Goal: Task Accomplishment & Management: Manage account settings

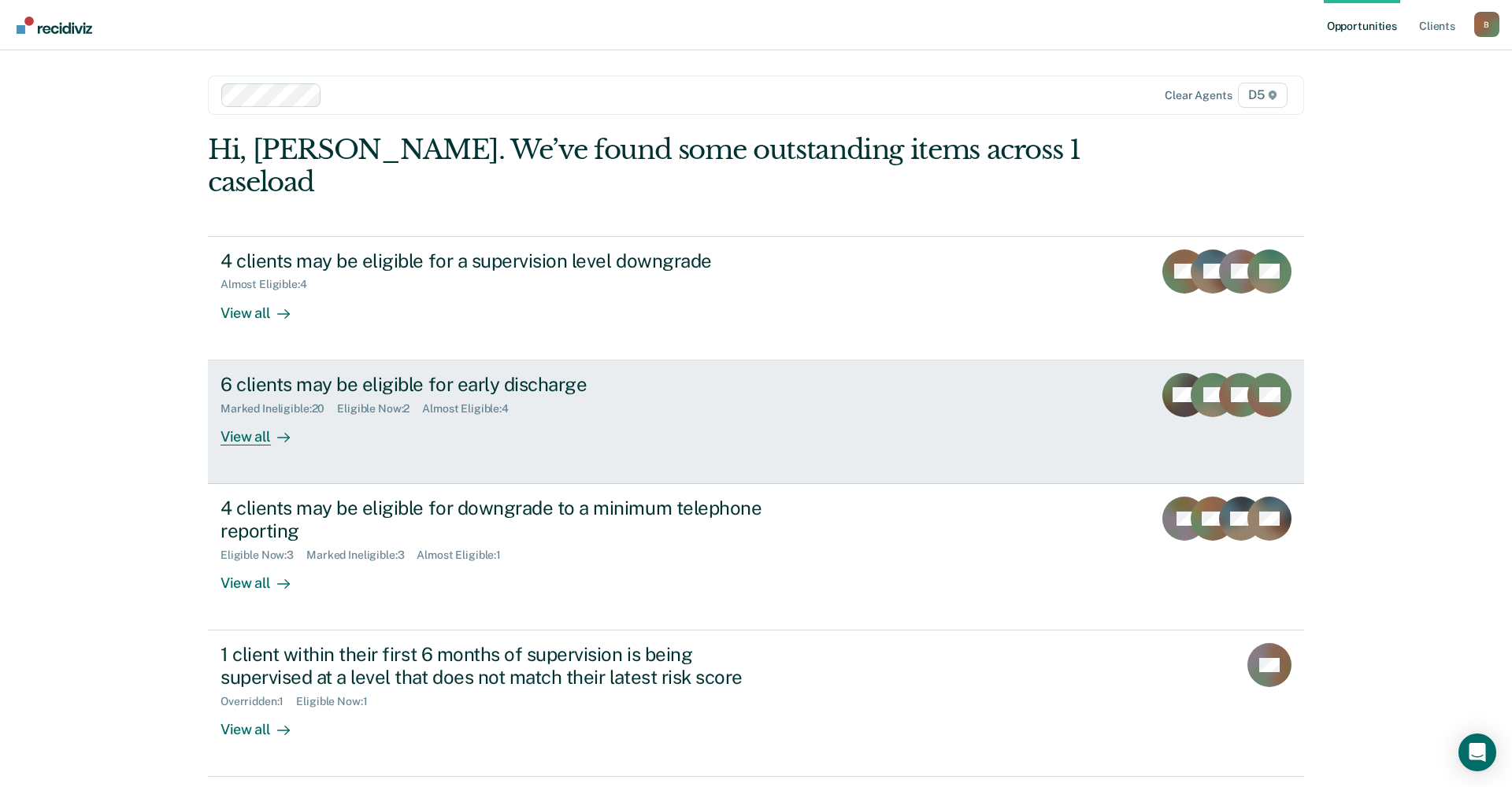
click at [256, 415] on div "View all" at bounding box center [265, 430] width 89 height 30
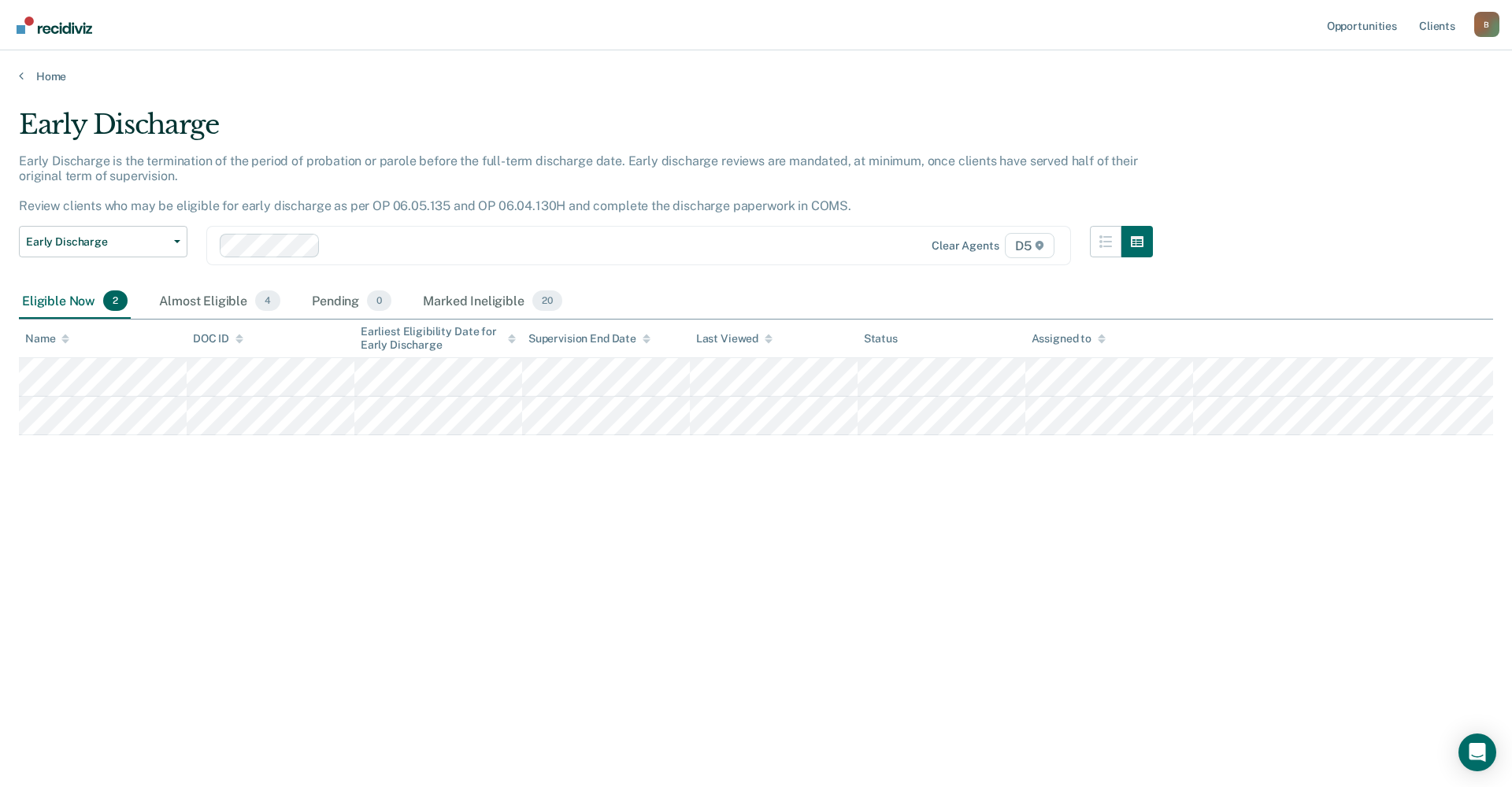
click at [37, 59] on div "Home" at bounding box center [756, 67] width 1512 height 33
click at [25, 74] on link "Home" at bounding box center [756, 76] width 1475 height 14
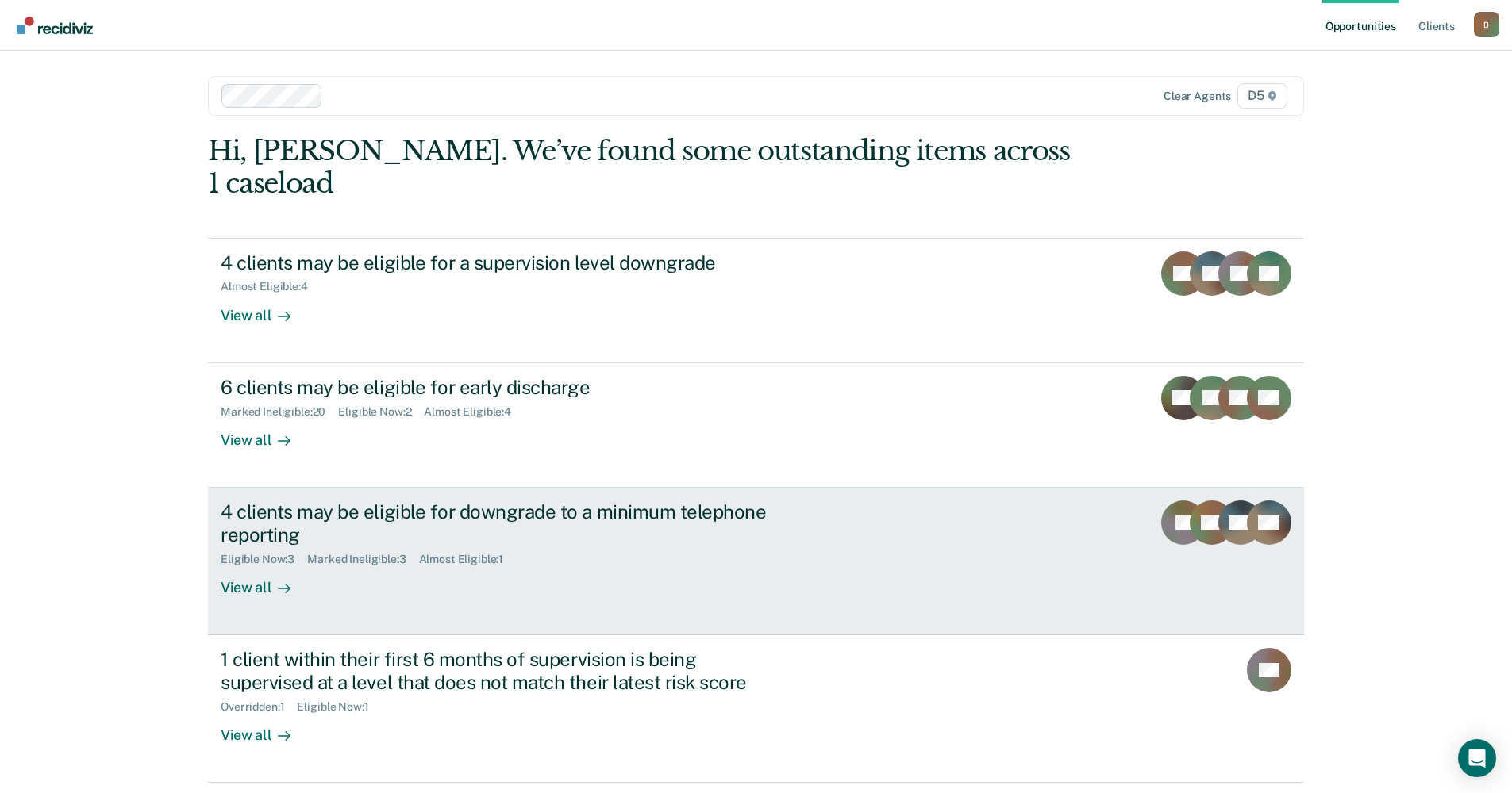
click at [262, 553] on div "Eligible Now : 3" at bounding box center [264, 560] width 86 height 13
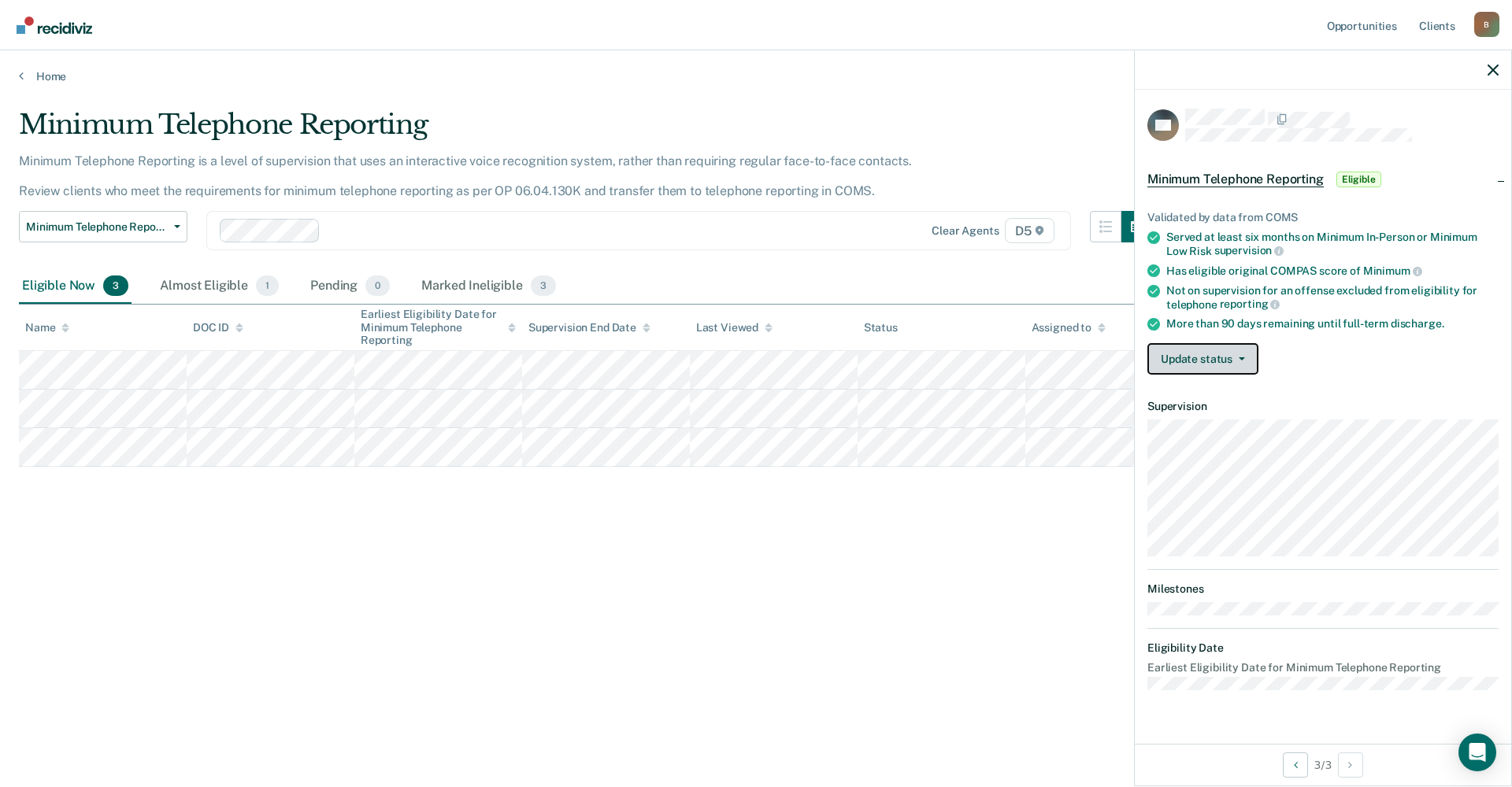
click at [1217, 363] on button "Update status" at bounding box center [1203, 359] width 111 height 31
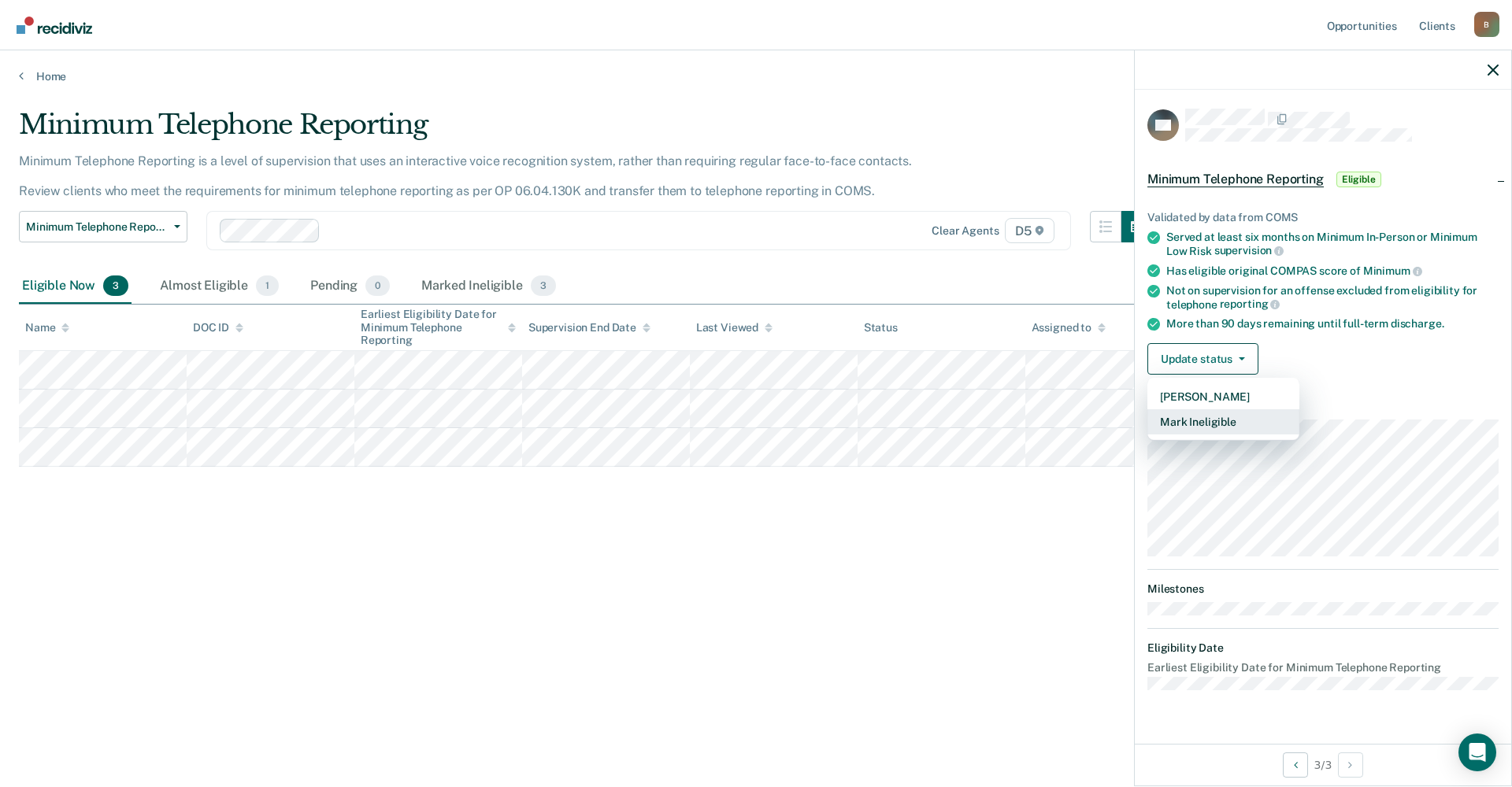
click at [1228, 422] on button "Mark Ineligible" at bounding box center [1224, 422] width 152 height 25
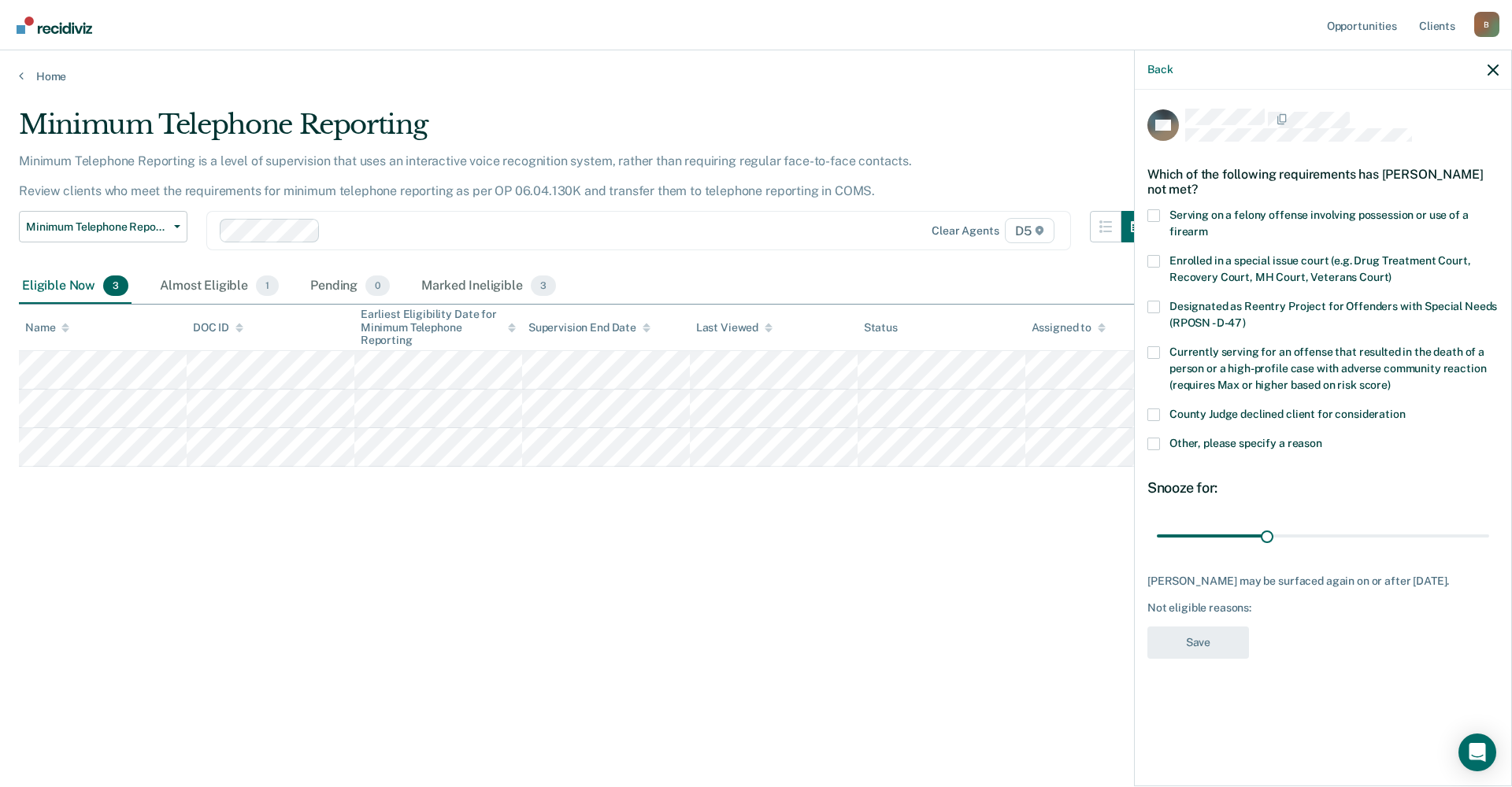
click at [1157, 421] on label "County Judge declined client for consideration" at bounding box center [1323, 416] width 351 height 16
click at [1406, 408] on input "County Judge declined client for consideration" at bounding box center [1406, 408] width 0 height 0
click at [1201, 636] on button "Save" at bounding box center [1198, 642] width 102 height 32
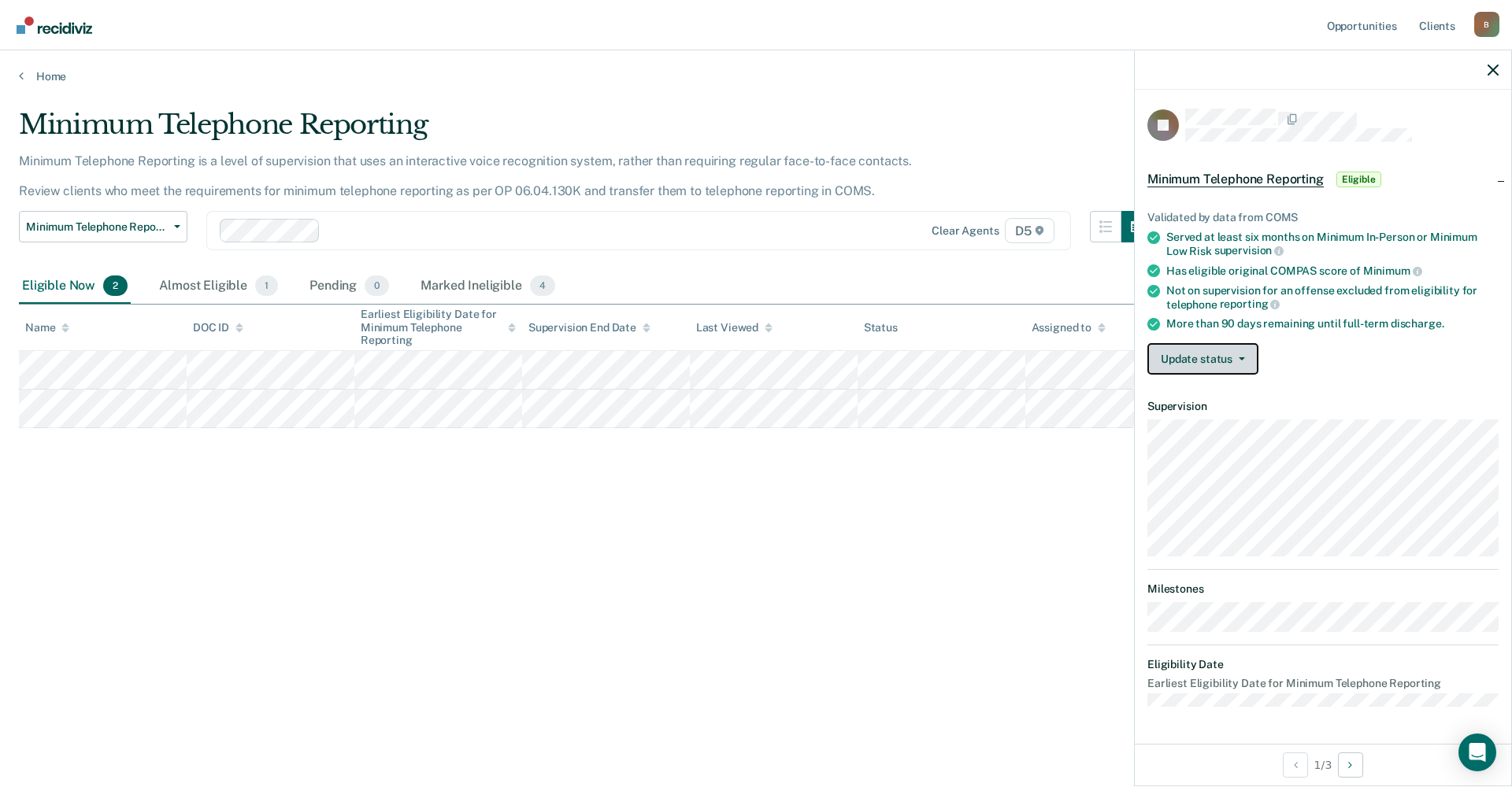
click at [1190, 362] on button "Update status" at bounding box center [1203, 359] width 111 height 31
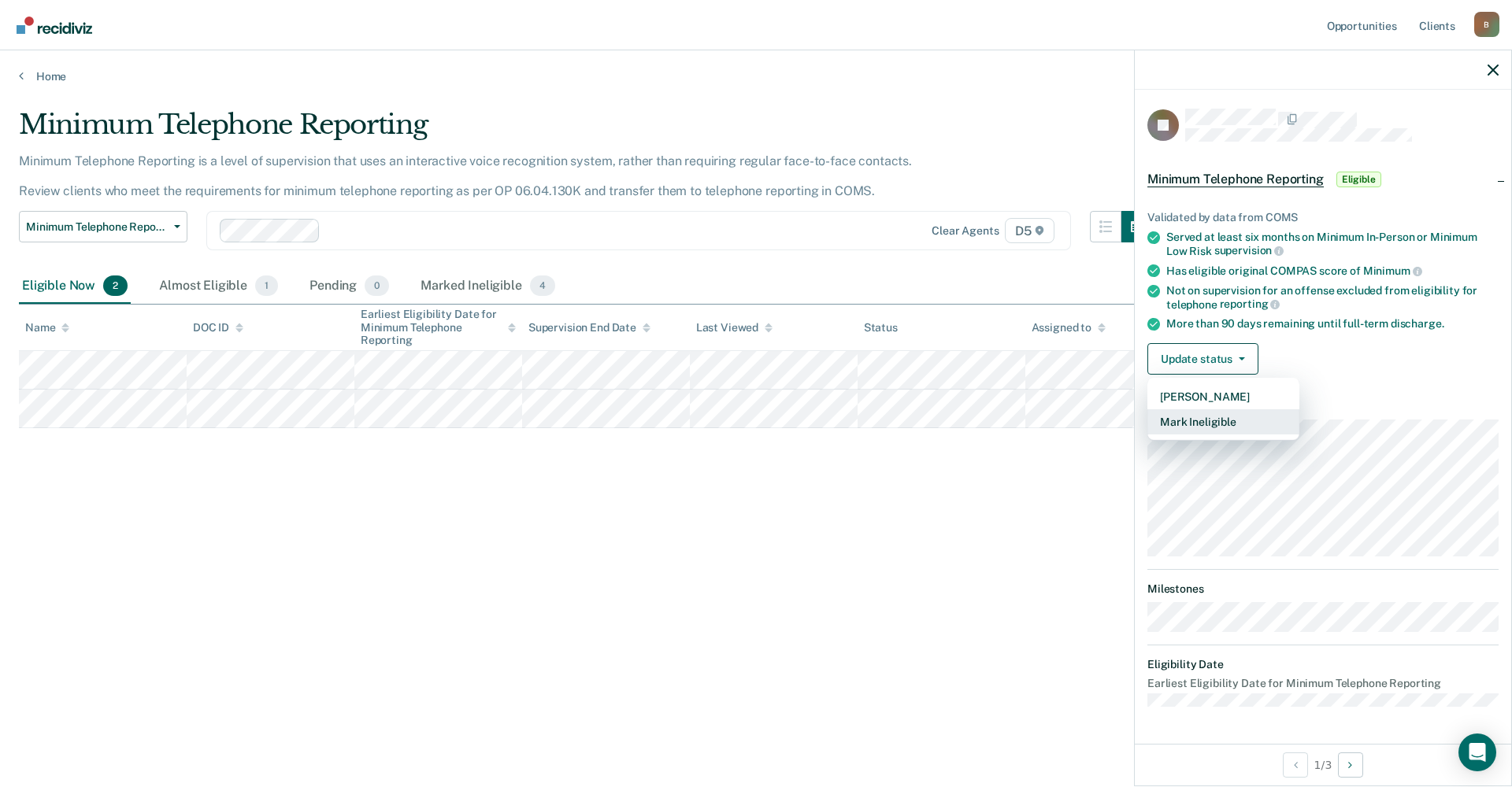
click at [1192, 414] on button "Mark Ineligible" at bounding box center [1224, 422] width 152 height 25
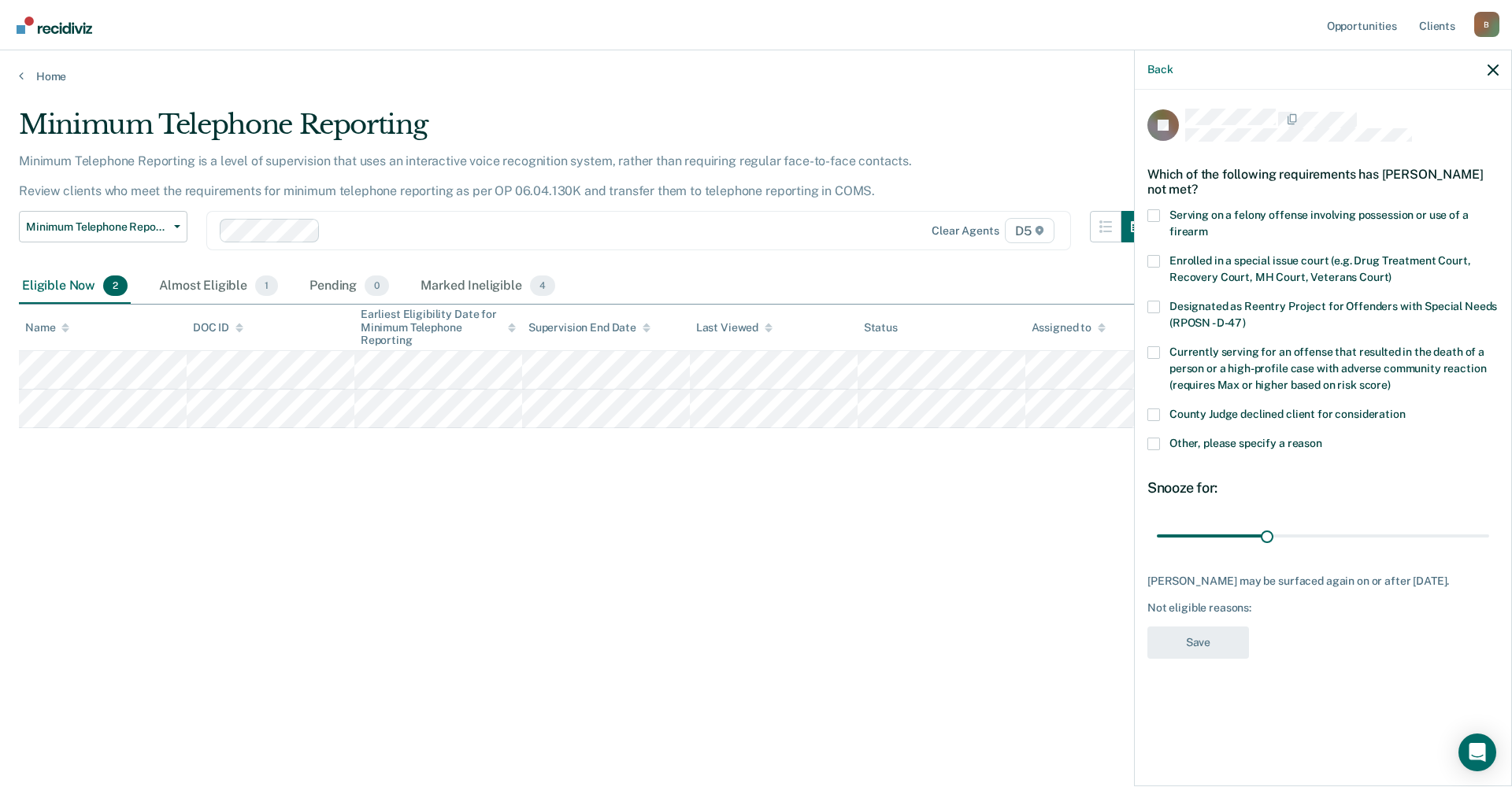
click at [1158, 409] on span at bounding box center [1153, 414] width 12 height 12
click at [1406, 408] on input "County Judge declined client for consideration" at bounding box center [1406, 408] width 0 height 0
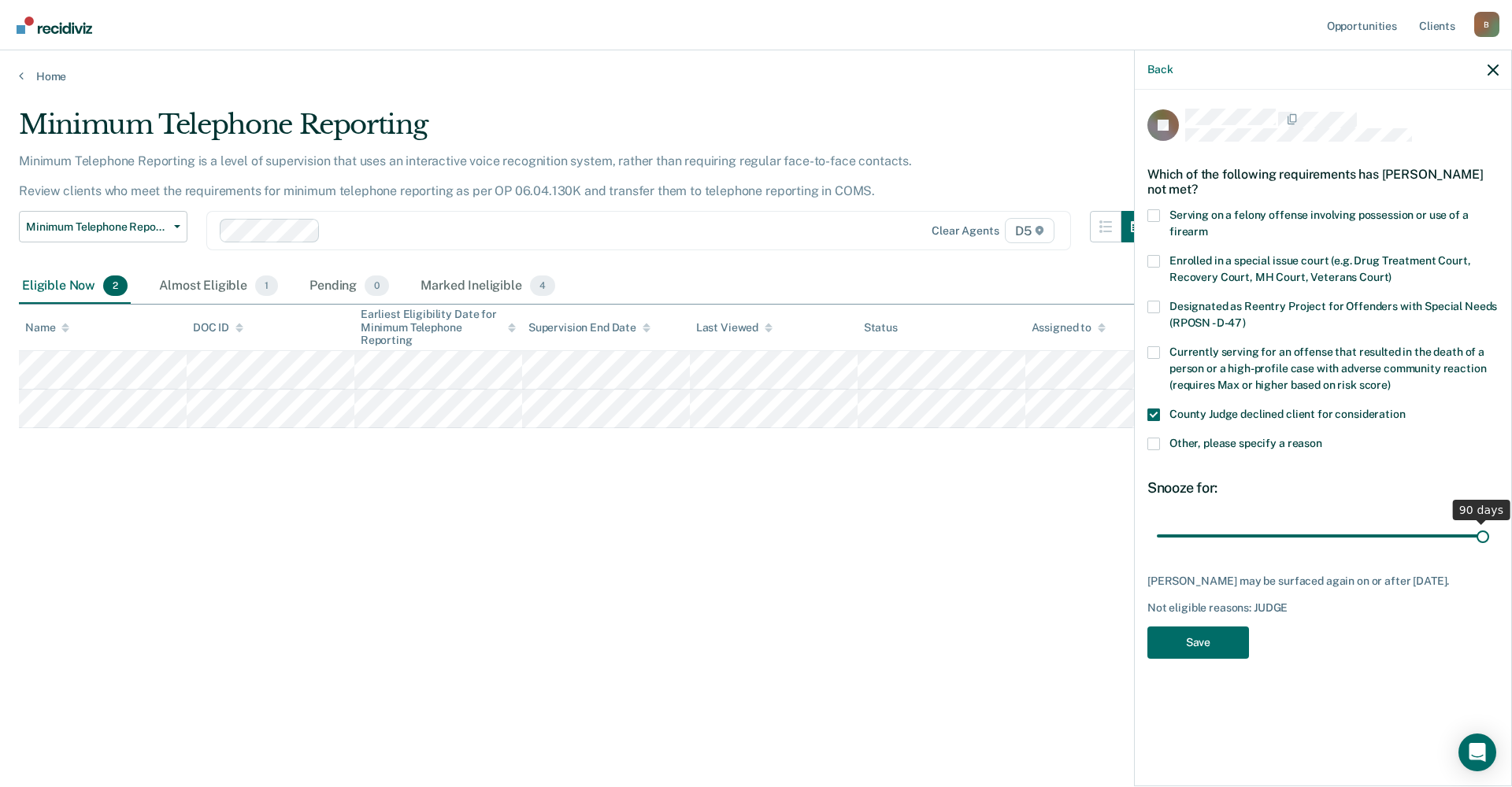
drag, startPoint x: 1263, startPoint y: 536, endPoint x: 1511, endPoint y: 553, distance: 248.6
type input "90"
click at [1489, 549] on input "range" at bounding box center [1323, 535] width 332 height 28
click at [1203, 635] on button "Save" at bounding box center [1198, 642] width 102 height 32
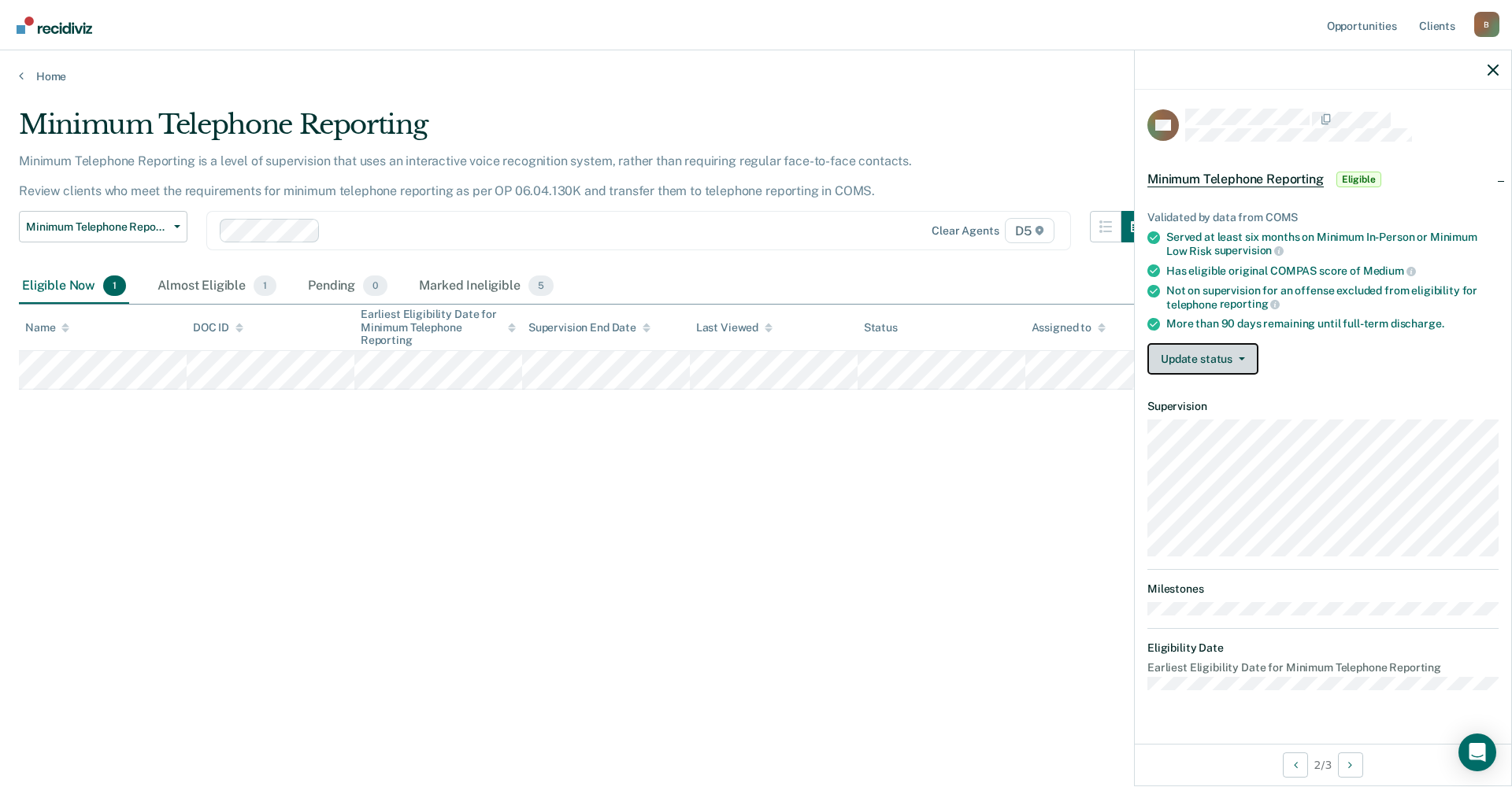
click at [1193, 357] on button "Update status" at bounding box center [1203, 359] width 111 height 31
click at [43, 78] on link "Home" at bounding box center [756, 76] width 1475 height 14
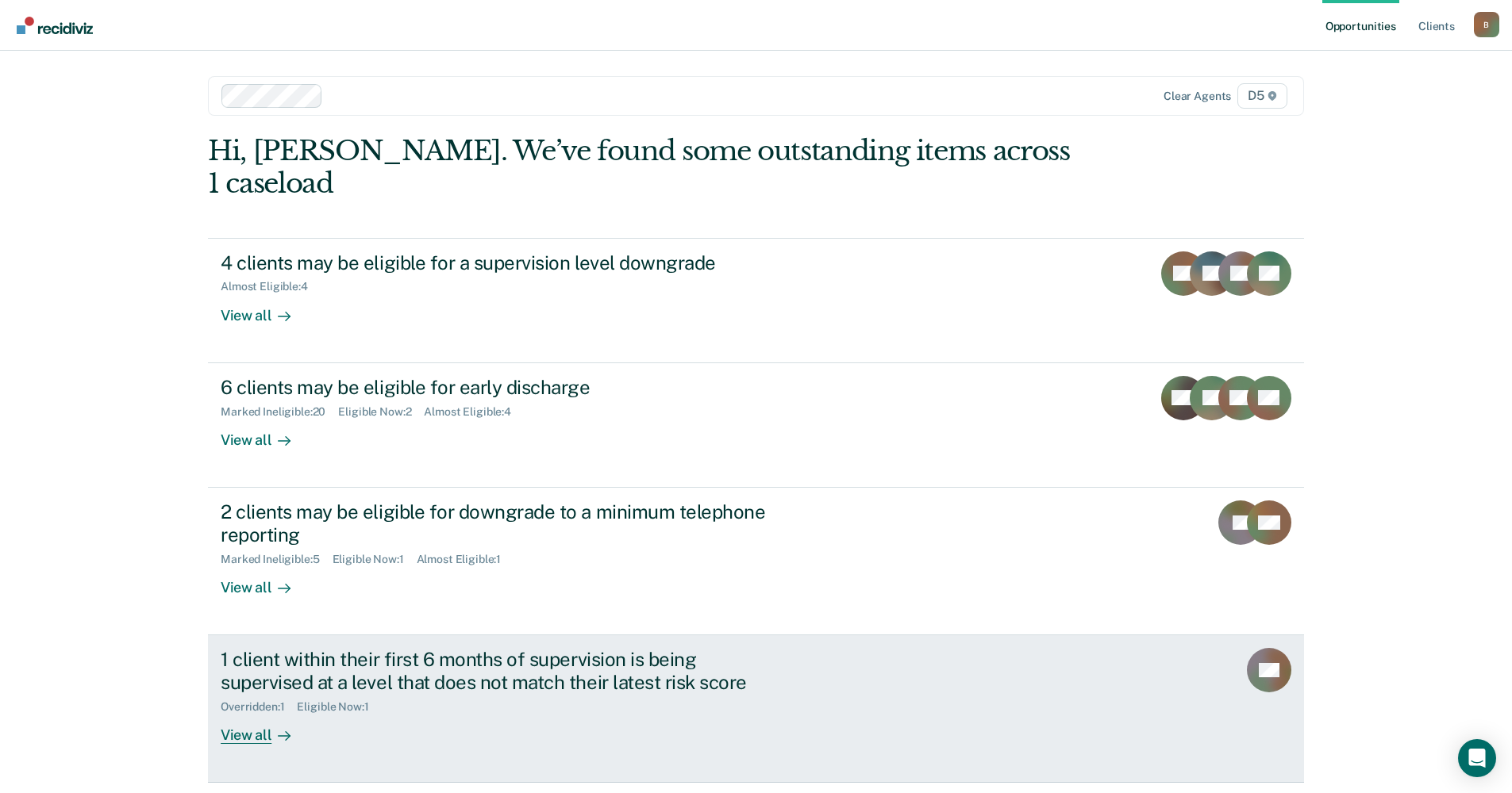
click at [247, 713] on div "View all" at bounding box center [265, 729] width 89 height 31
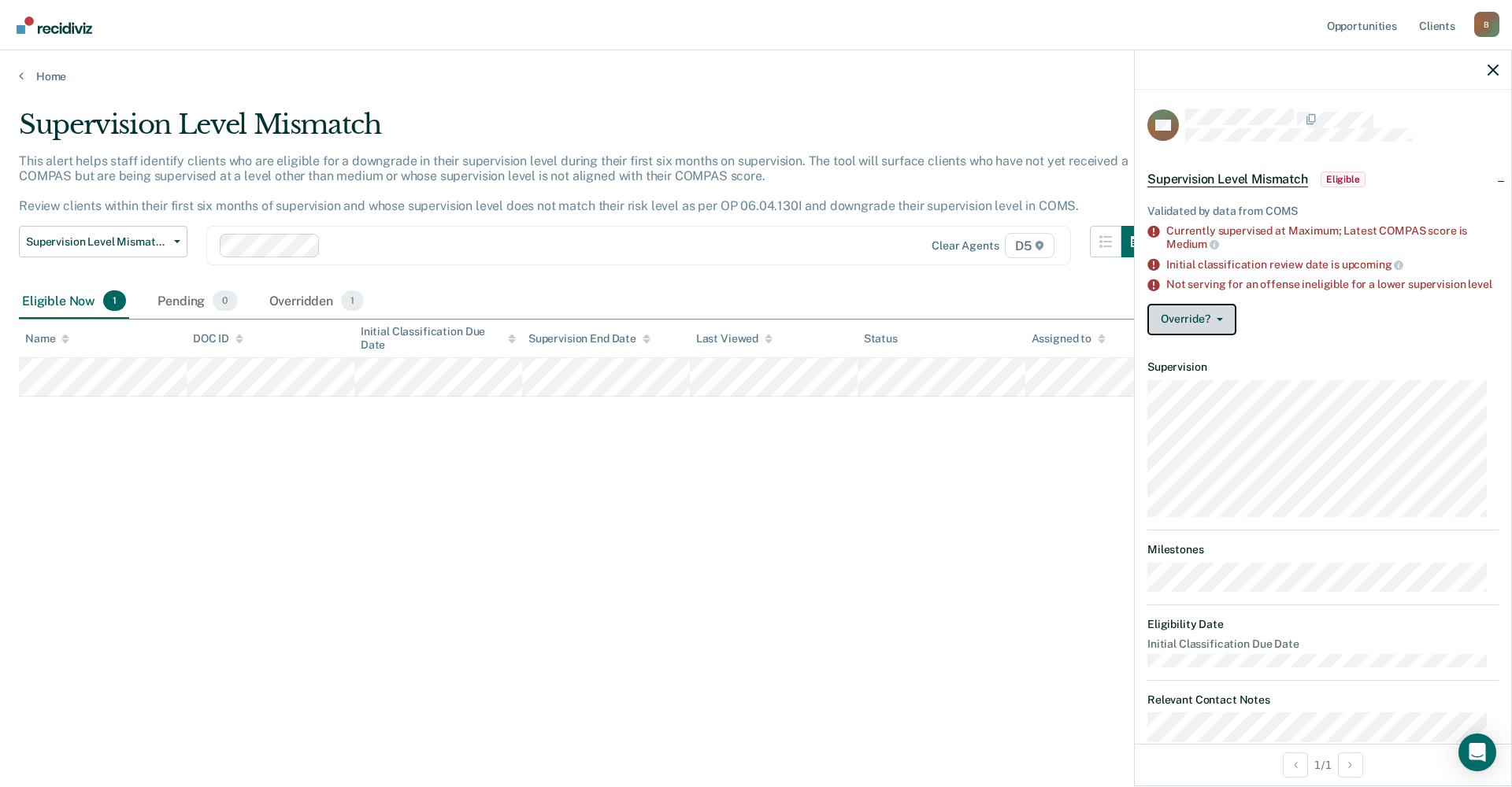
click at [1205, 328] on button "Override?" at bounding box center [1191, 319] width 89 height 31
click at [1233, 385] on button "[PERSON_NAME]" at bounding box center [1224, 383] width 152 height 25
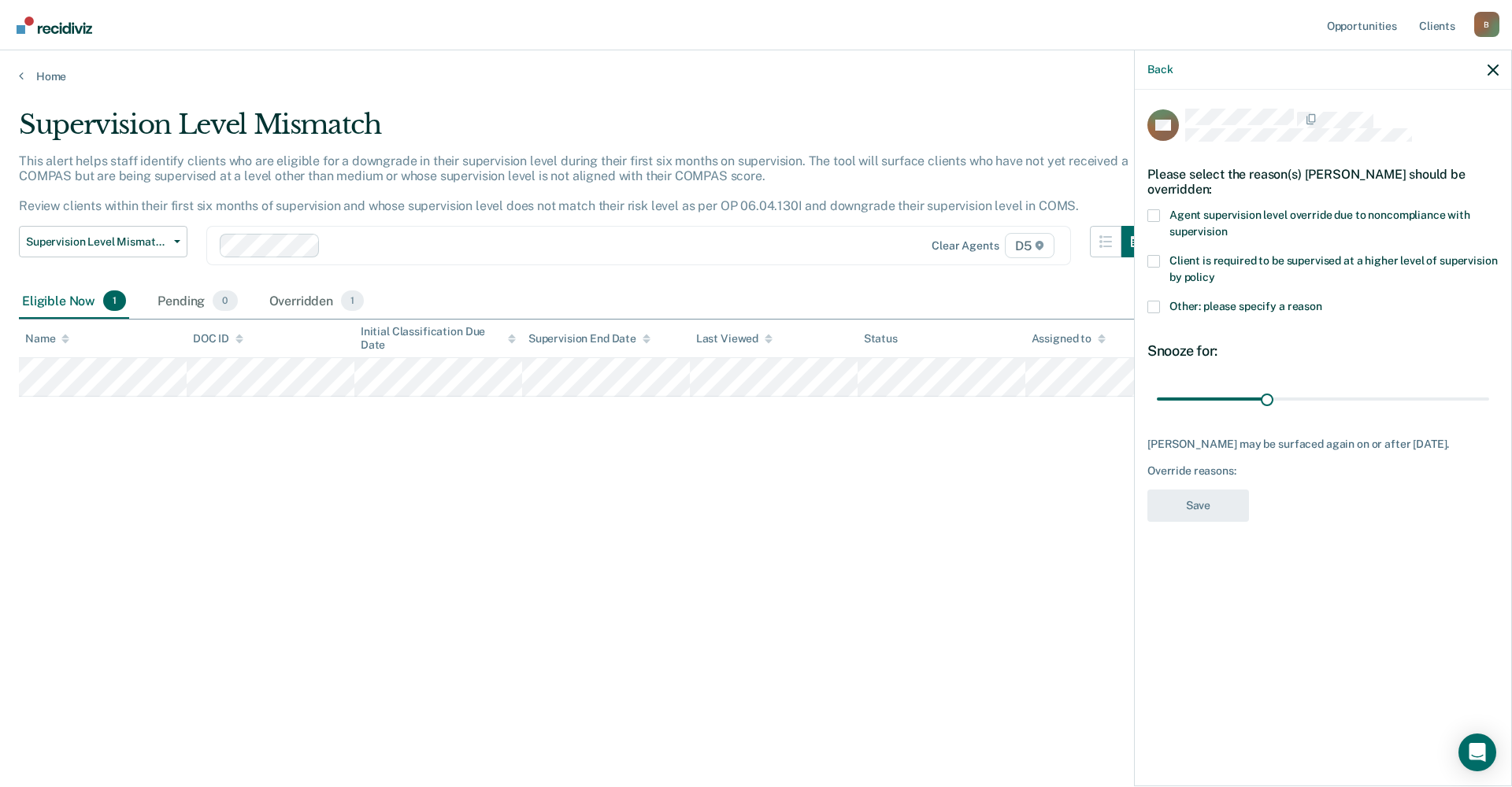
click at [1155, 310] on span at bounding box center [1153, 306] width 12 height 12
click at [1323, 301] on input "Other: please specify a reason" at bounding box center [1323, 301] width 0 height 0
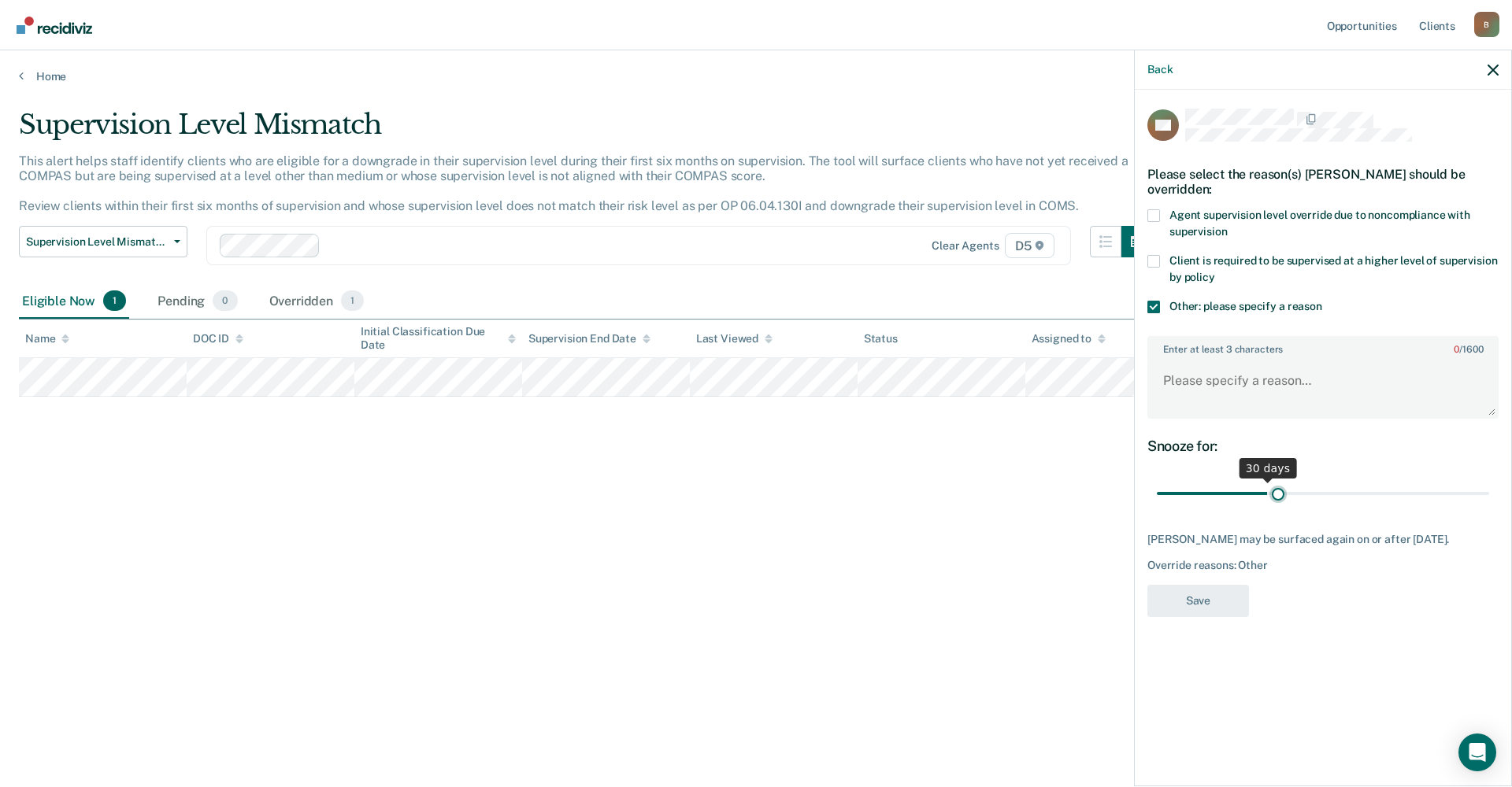
click at [1277, 490] on input "range" at bounding box center [1323, 494] width 332 height 28
drag, startPoint x: 1273, startPoint y: 494, endPoint x: 1511, endPoint y: 503, distance: 238.2
type input "90"
click at [1489, 503] on input "range" at bounding box center [1323, 494] width 332 height 28
click at [1183, 366] on textarea "Enter at least 3 characters 0 / 1600" at bounding box center [1323, 387] width 348 height 58
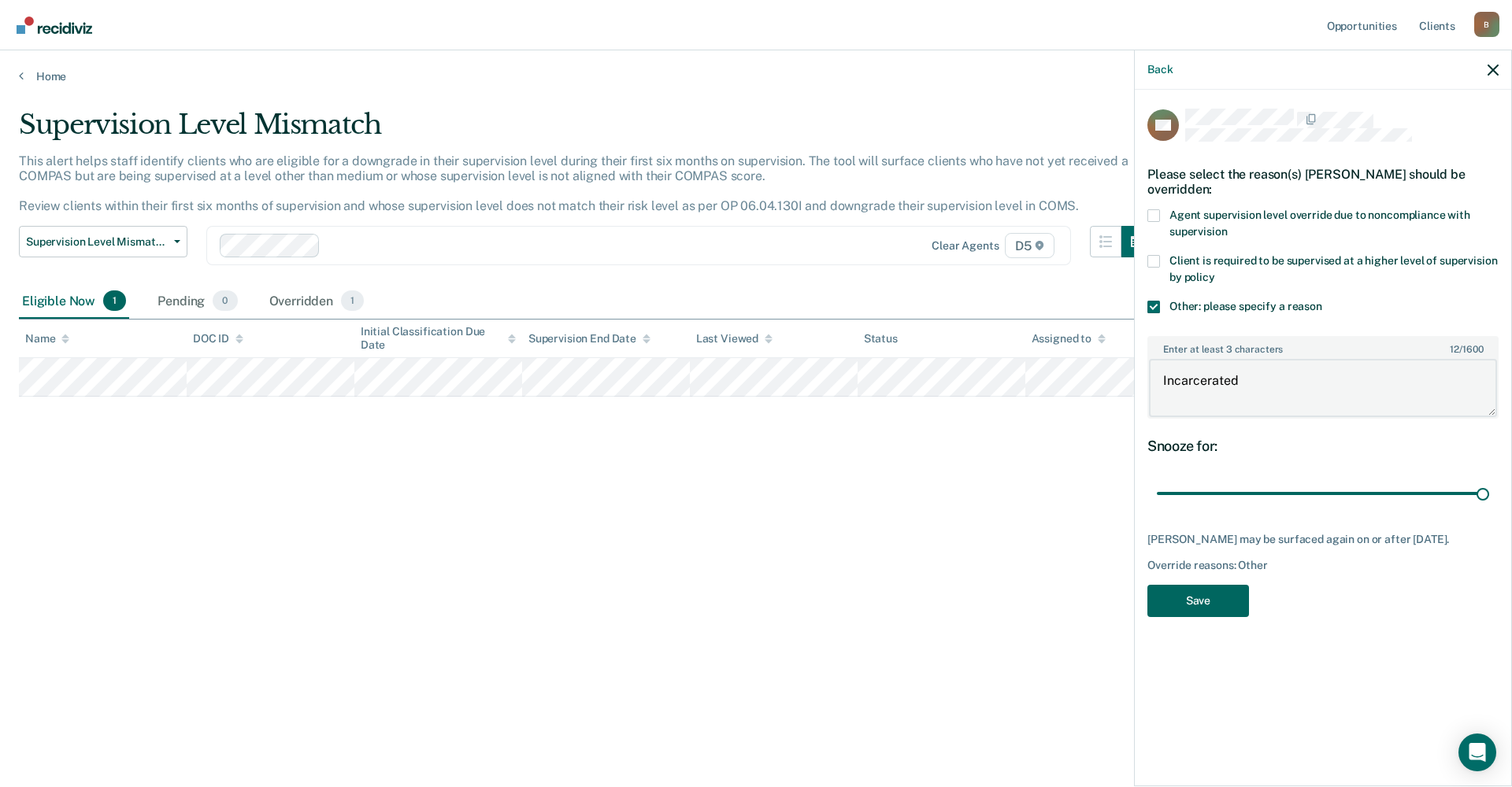
type textarea "Incarcerated"
click at [1204, 614] on button "Save" at bounding box center [1198, 601] width 102 height 32
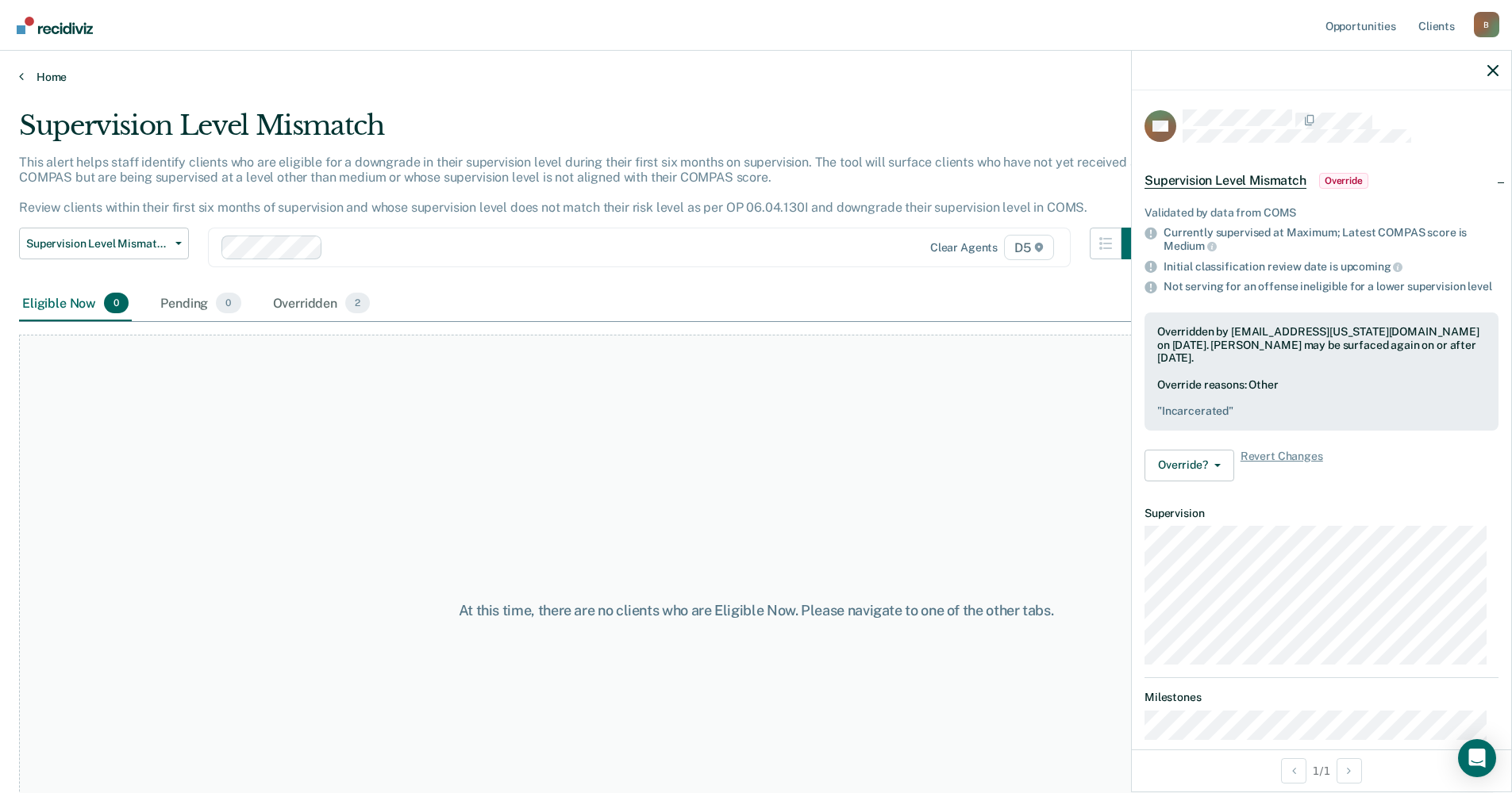
click at [65, 71] on link "Home" at bounding box center [756, 77] width 1474 height 14
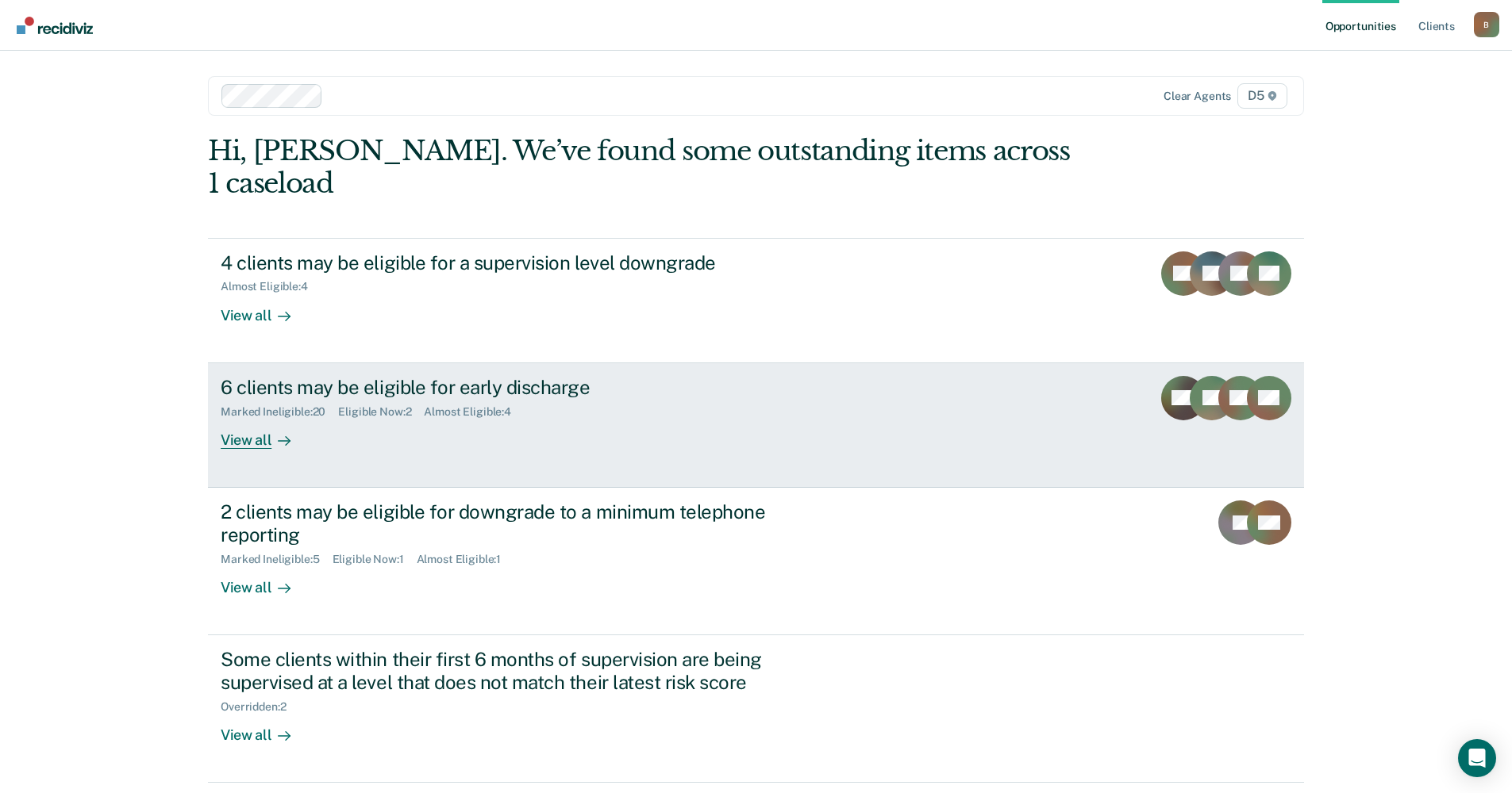
scroll to position [21, 0]
